Goal: Navigation & Orientation: Find specific page/section

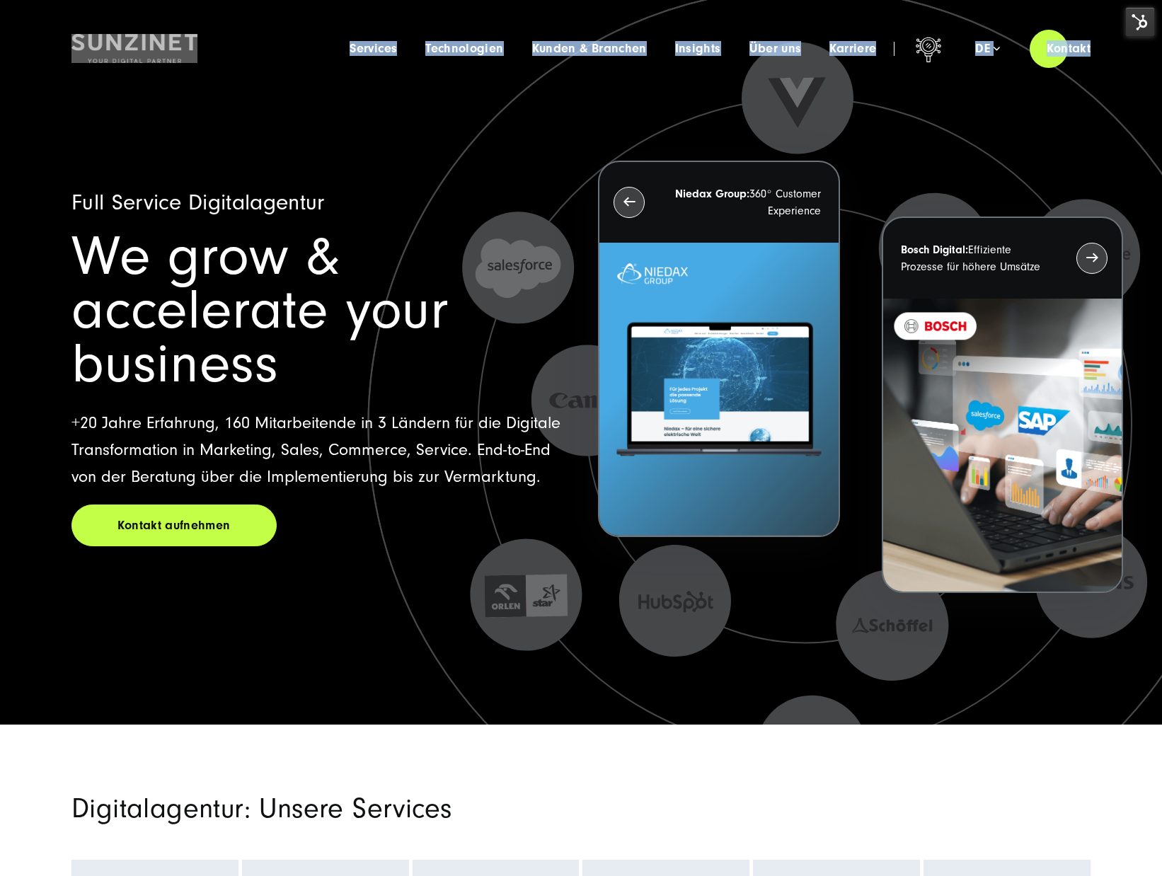
click at [537, 504] on div "Kontakt aufnehmen" at bounding box center [317, 525] width 492 height 42
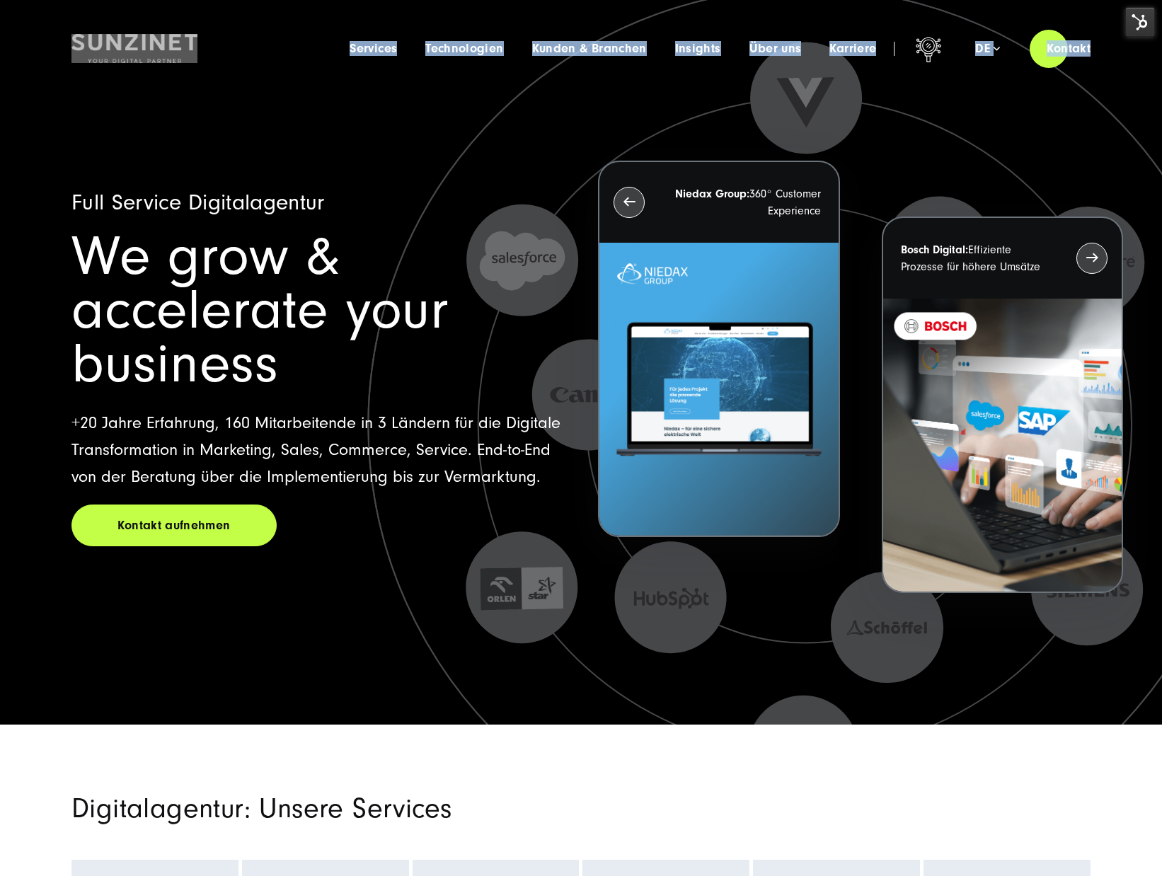
drag, startPoint x: 473, startPoint y: 435, endPoint x: 95, endPoint y: 232, distance: 428.9
click at [99, 254] on div "Full Service Digitalagentur We grow & accelerate your business +20 Jahre Erfahr…" at bounding box center [317, 367] width 492 height 357
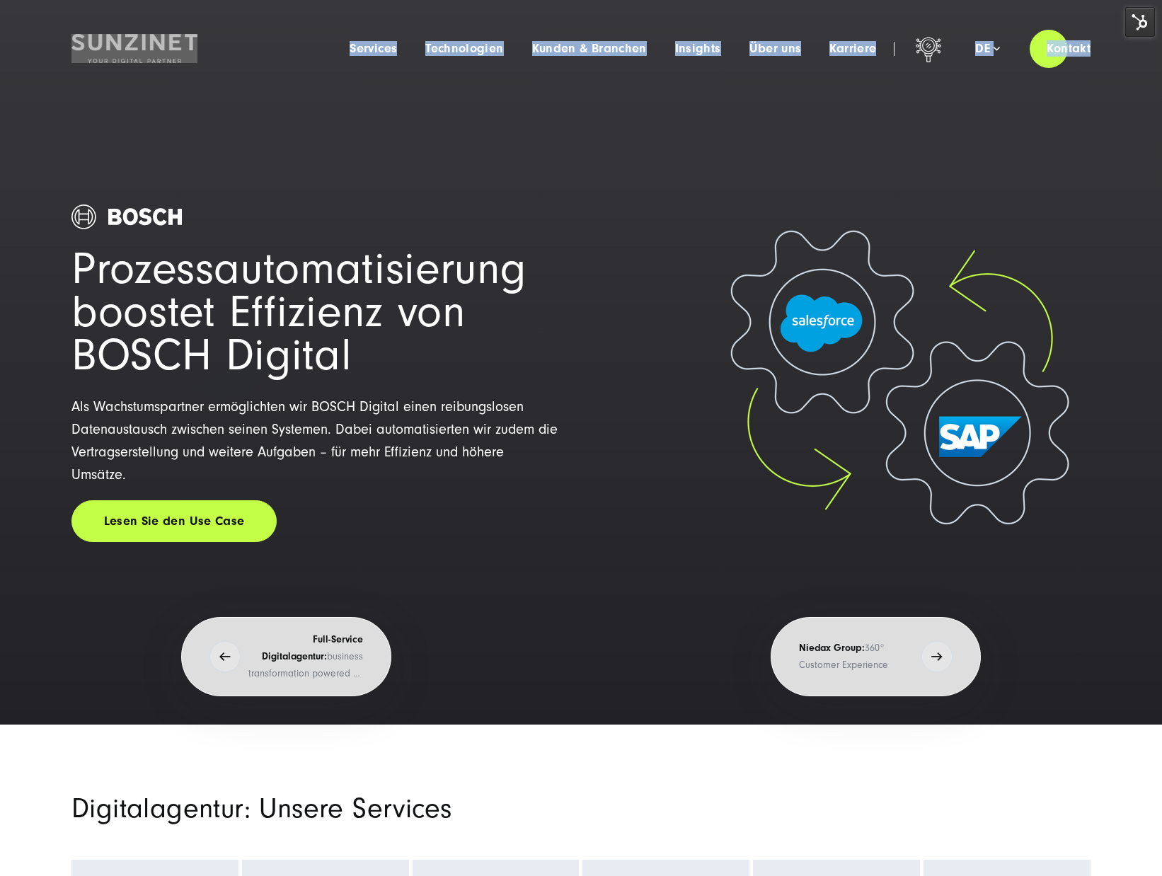
click at [63, 139] on div "Prozessautomatisierung boostet Effizienz von BOSCH Digital Als Wachstumspartner…" at bounding box center [580, 411] width 1075 height 628
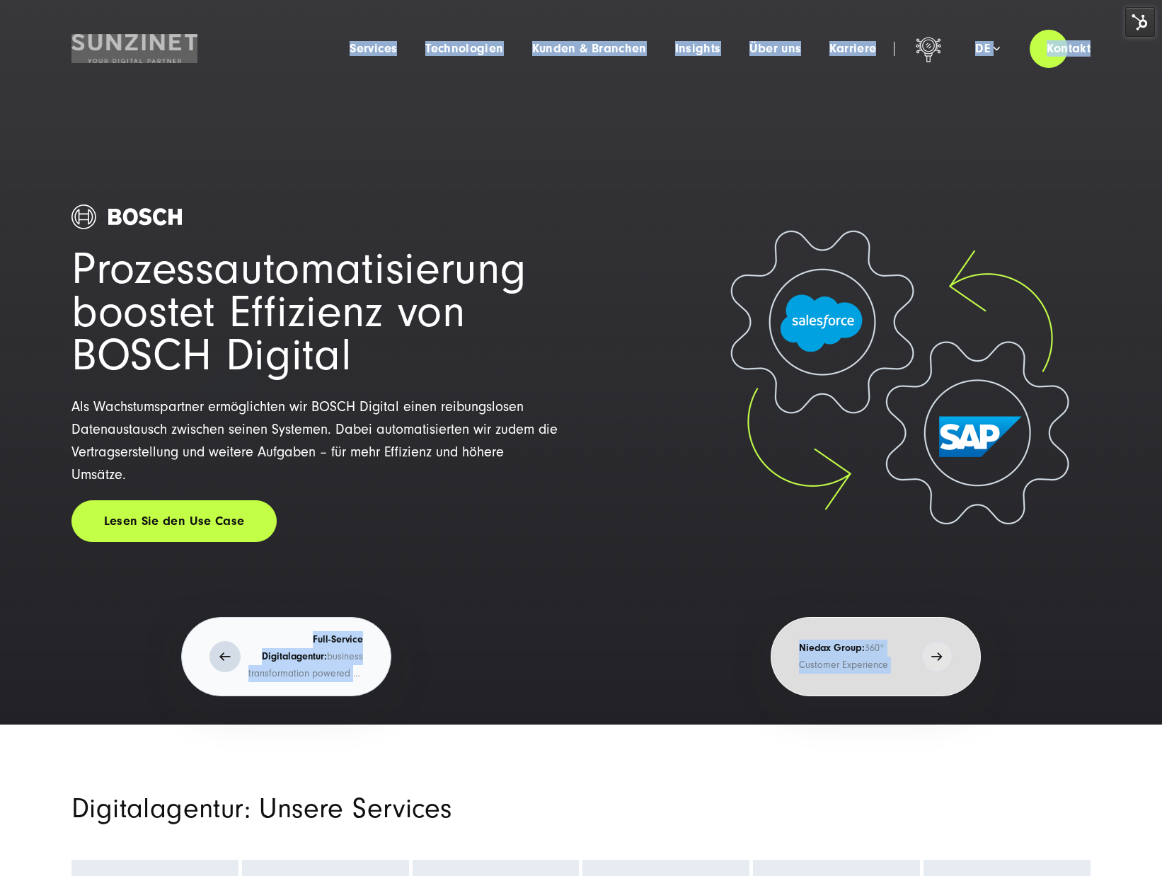
click at [364, 632] on button "Full-Service Digitalagentur: business transformation powered by digital innovat…" at bounding box center [286, 656] width 210 height 79
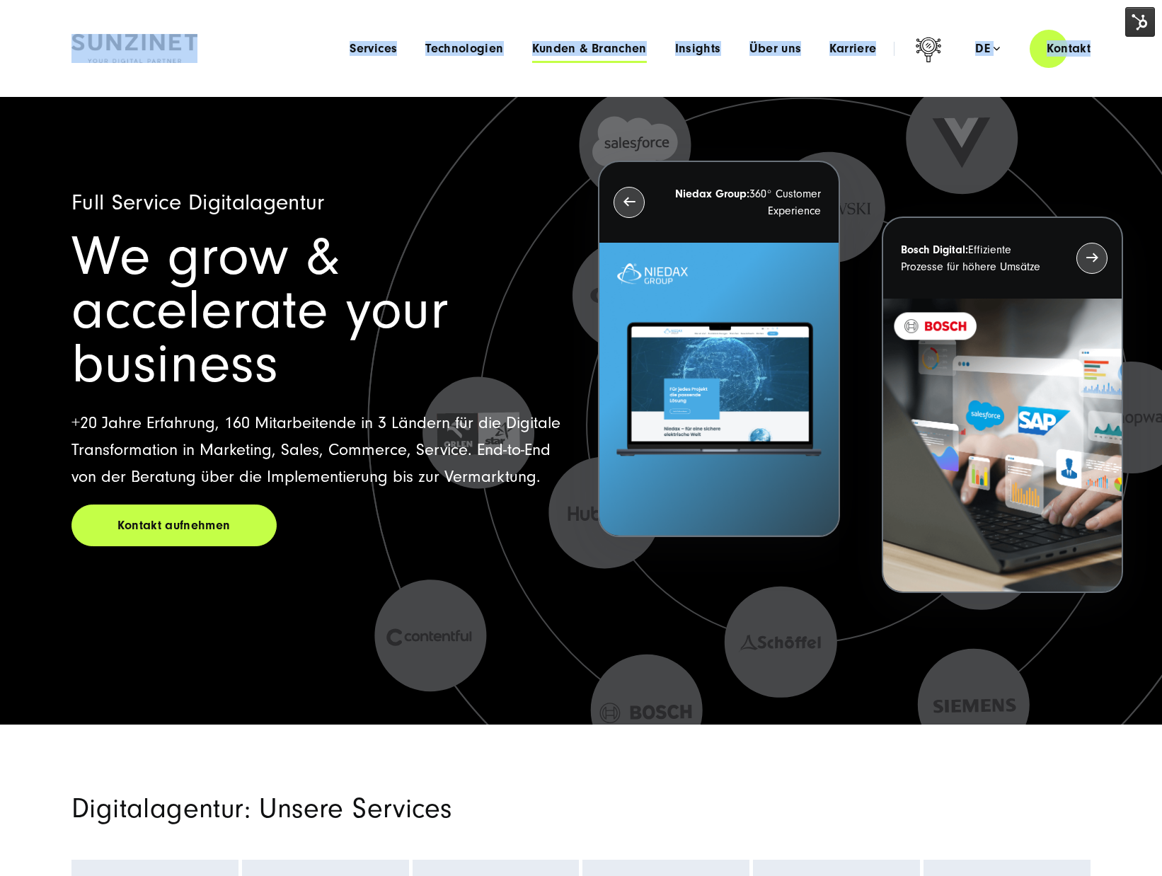
click at [574, 47] on span "Kunden & Branchen" at bounding box center [589, 49] width 115 height 14
